Goal: Check status: Check status

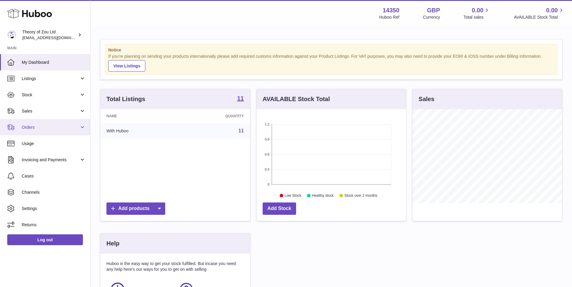
scroll to position [94, 149]
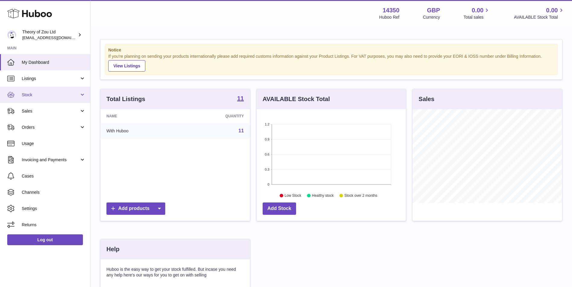
click at [30, 98] on span "Stock" at bounding box center [51, 95] width 58 height 6
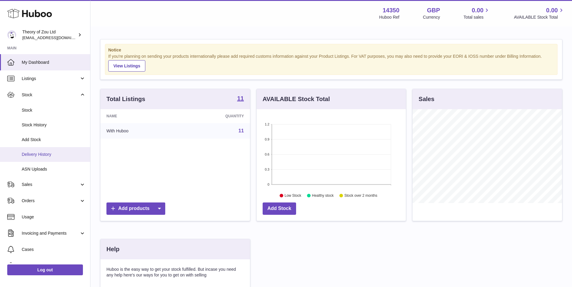
click at [61, 155] on span "Delivery History" at bounding box center [54, 155] width 64 height 6
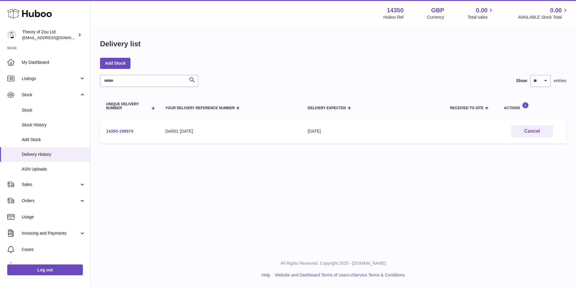
click at [122, 131] on link "14350-199974" at bounding box center [119, 131] width 27 height 5
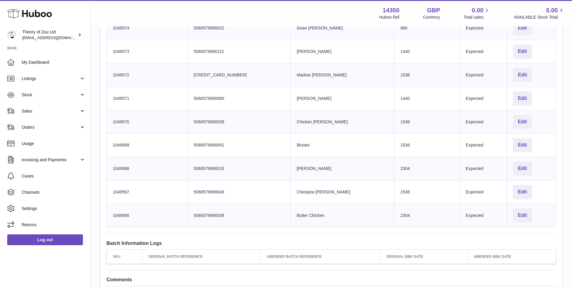
scroll to position [251, 0]
